Goal: Task Accomplishment & Management: Use online tool/utility

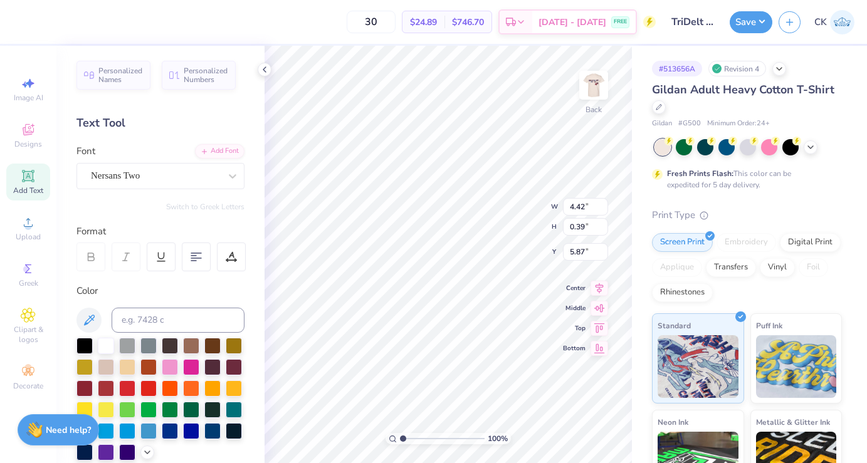
type textarea "Fall Bid Day 2025"
click at [257, 67] on div "Personalized Names Personalized Numbers Text Tool Add Font Font Nersans Two Swi…" at bounding box center [160, 255] width 208 height 418
click at [263, 67] on icon at bounding box center [265, 70] width 10 height 10
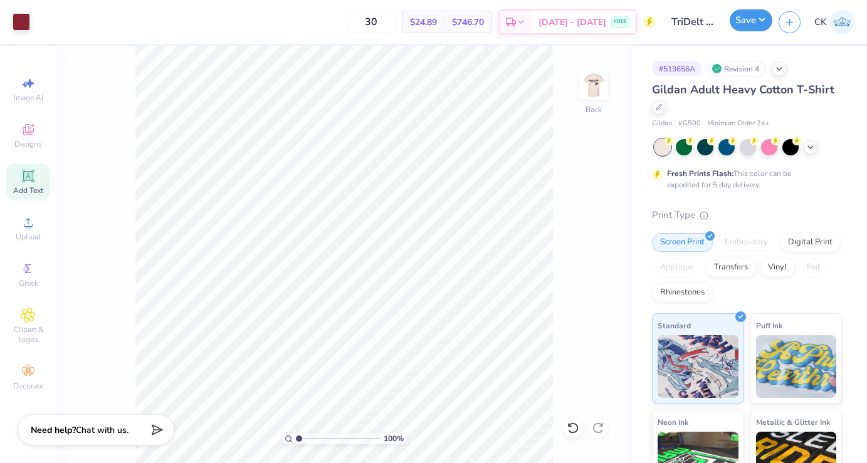
click at [763, 26] on button "Save" at bounding box center [751, 20] width 43 height 22
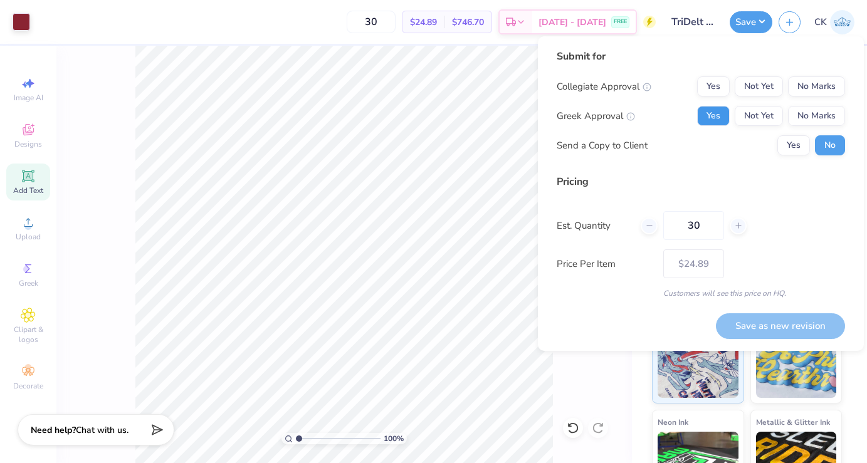
click at [726, 116] on button "Yes" at bounding box center [713, 116] width 33 height 20
click at [825, 88] on button "No Marks" at bounding box center [816, 87] width 57 height 20
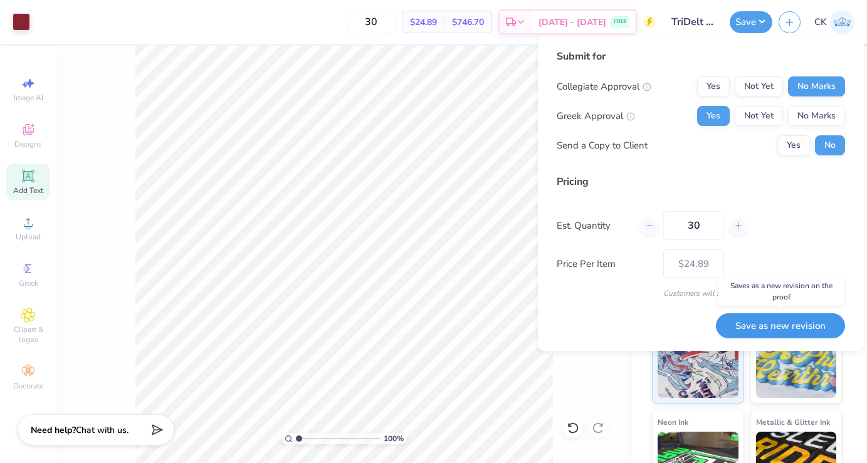
click at [792, 322] on button "Save as new revision" at bounding box center [780, 327] width 129 height 26
type input "$24.89"
